Goal: Task Accomplishment & Management: Manage account settings

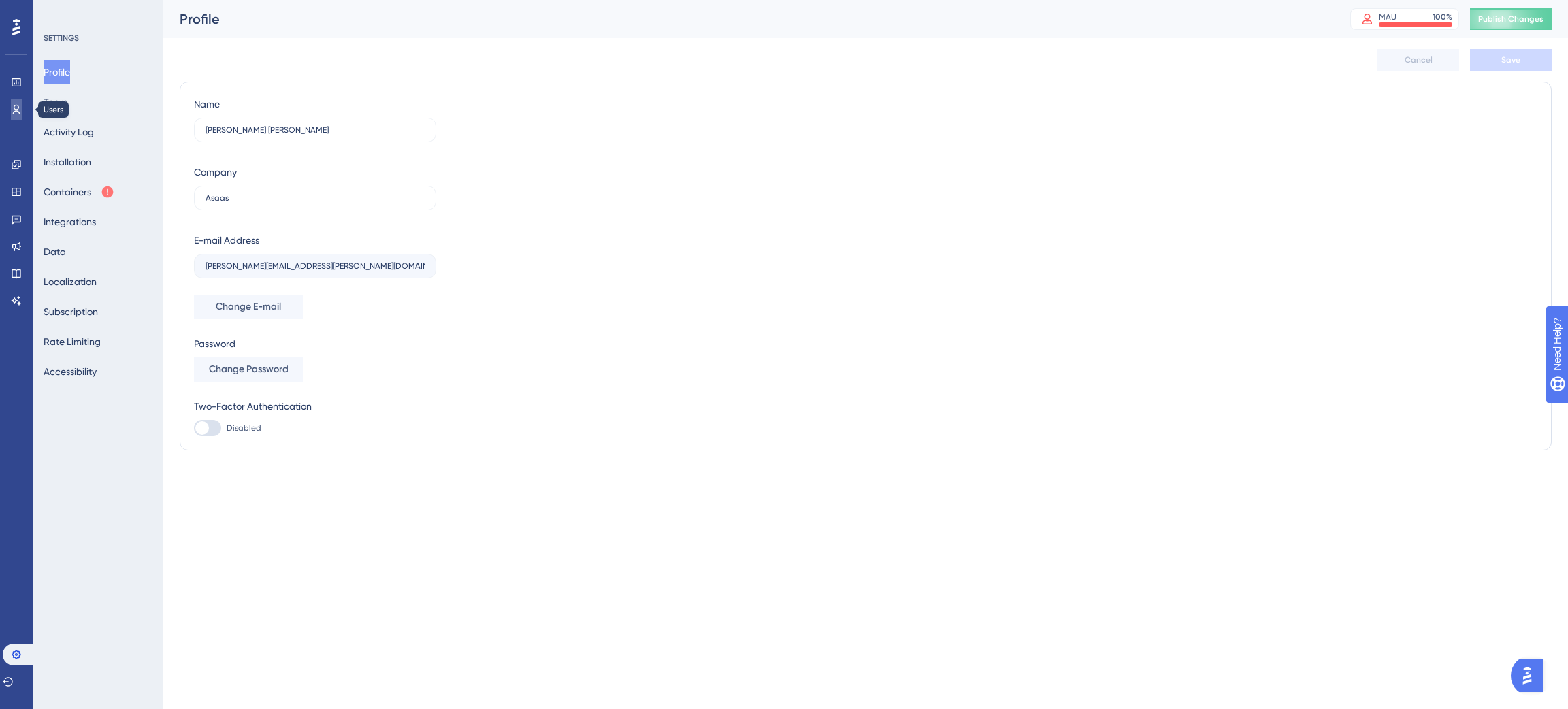
click at [13, 102] on link at bounding box center [16, 109] width 11 height 21
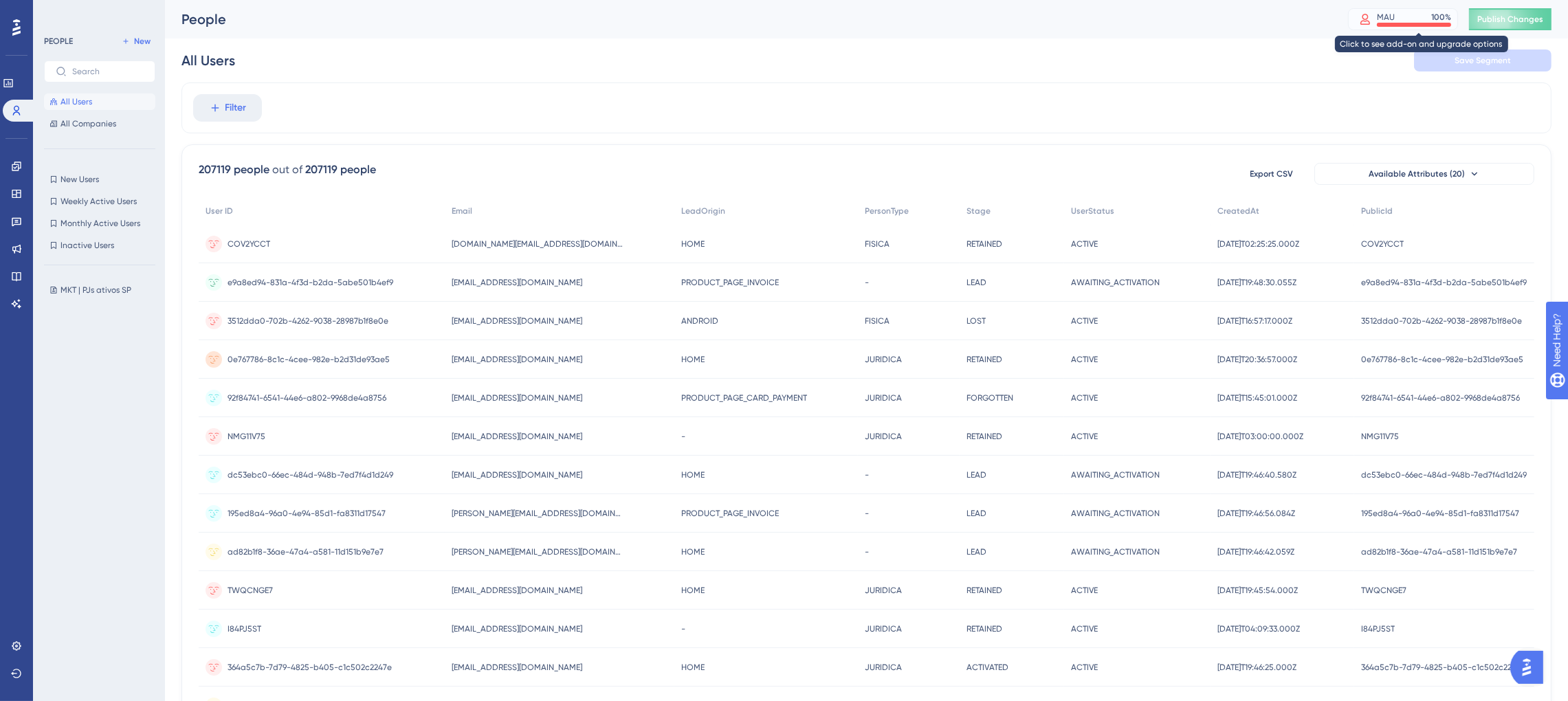
click at [1377, 14] on div at bounding box center [1365, 19] width 24 height 13
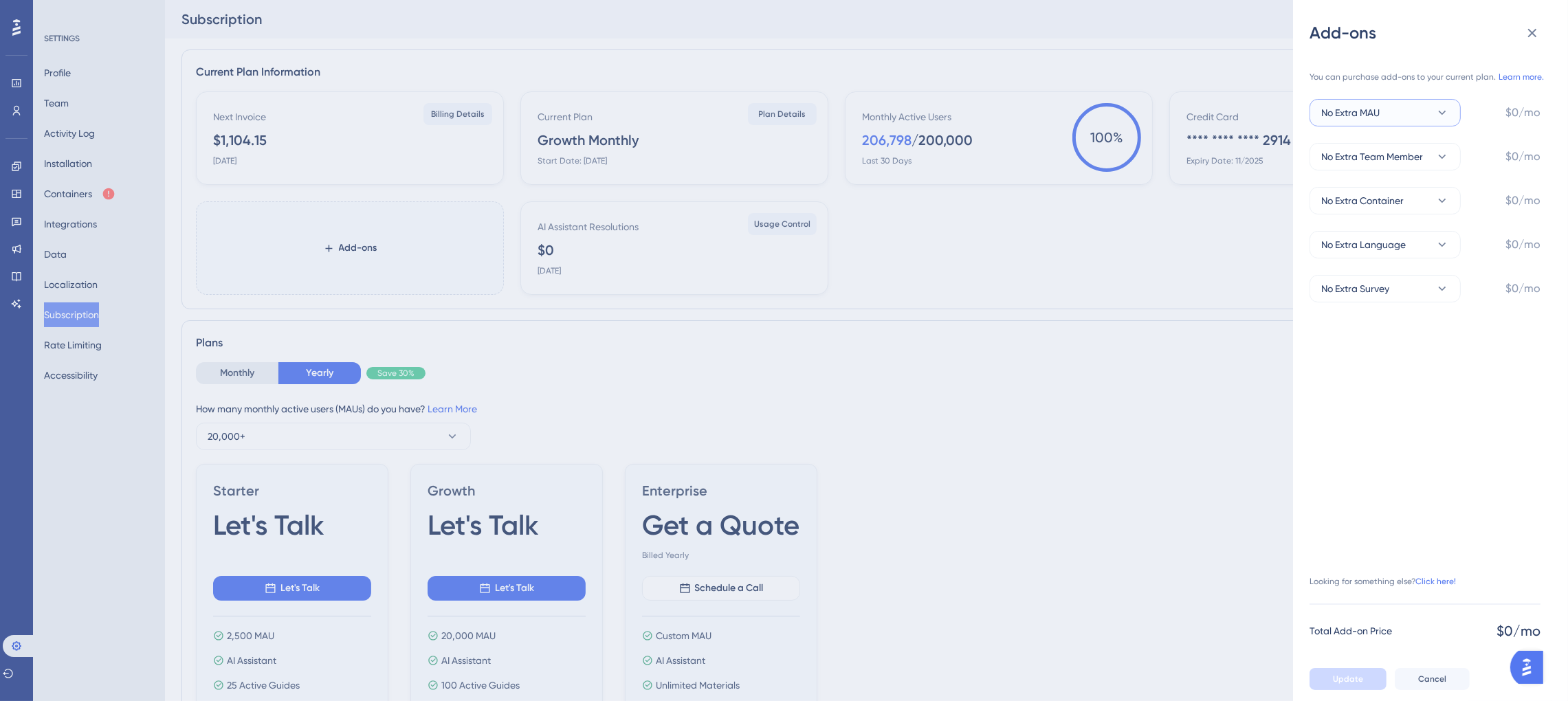
click at [1363, 118] on span "No Extra MAU" at bounding box center [1350, 113] width 58 height 17
click at [1371, 328] on span "+50,000 MAU" at bounding box center [1359, 320] width 60 height 17
click at [1432, 160] on button "No Extra Team Member" at bounding box center [1384, 157] width 151 height 28
click at [1404, 435] on div "You can purchase add-ons to your current plan. Learn more. +50,000 MAU $749/mo …" at bounding box center [1425, 358] width 231 height 597
click at [1531, 37] on icon at bounding box center [1531, 33] width 17 height 17
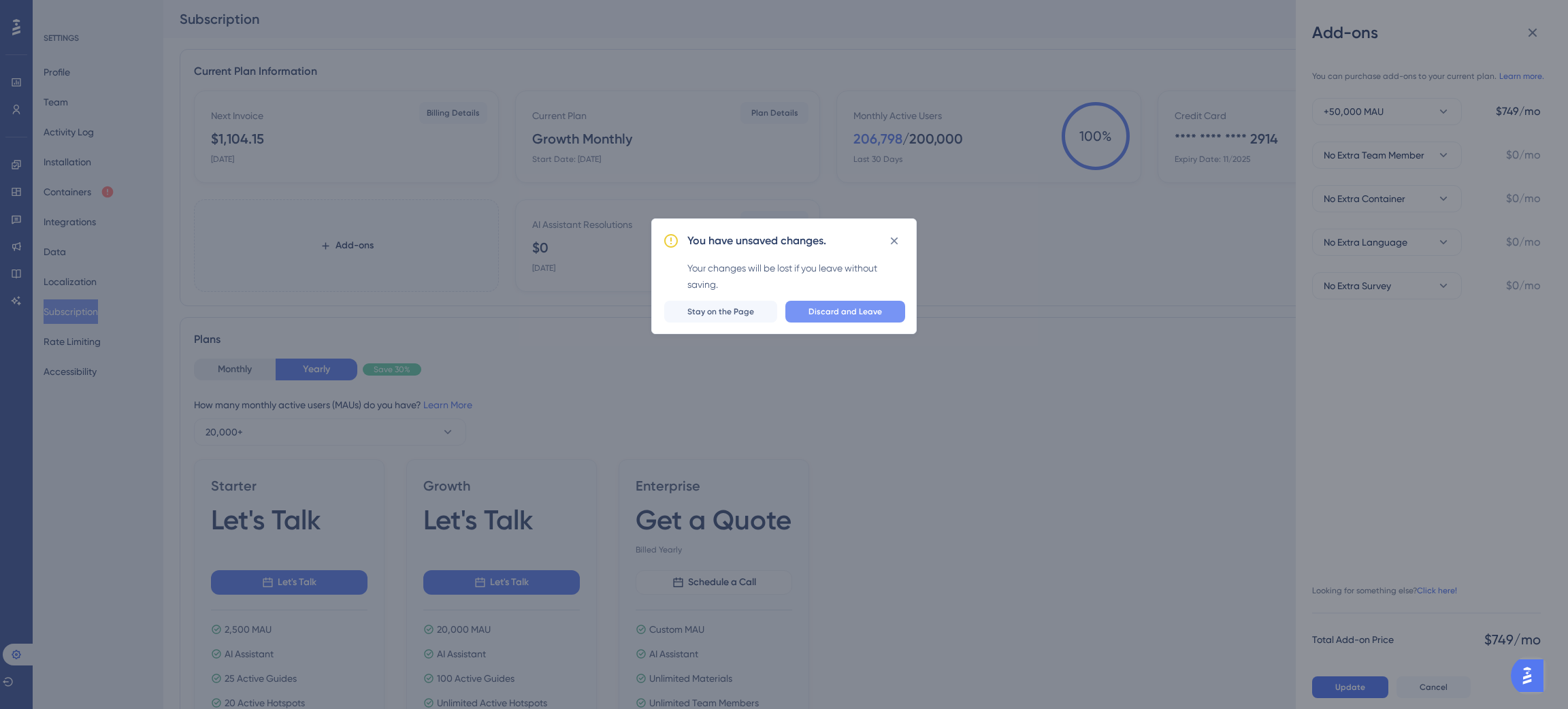
click at [849, 314] on span "Discard and Leave" at bounding box center [845, 311] width 73 height 11
